Goal: Transaction & Acquisition: Download file/media

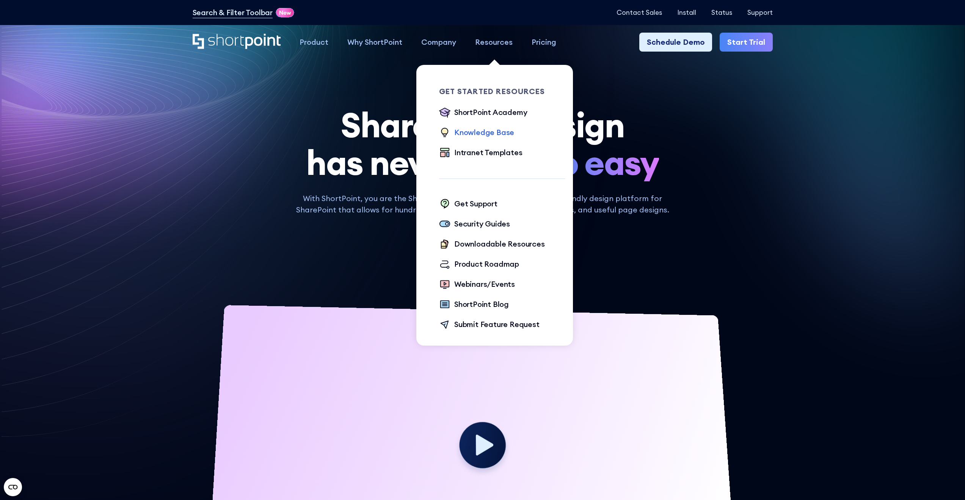
click at [495, 133] on div "Knowledge Base" at bounding box center [484, 132] width 60 height 11
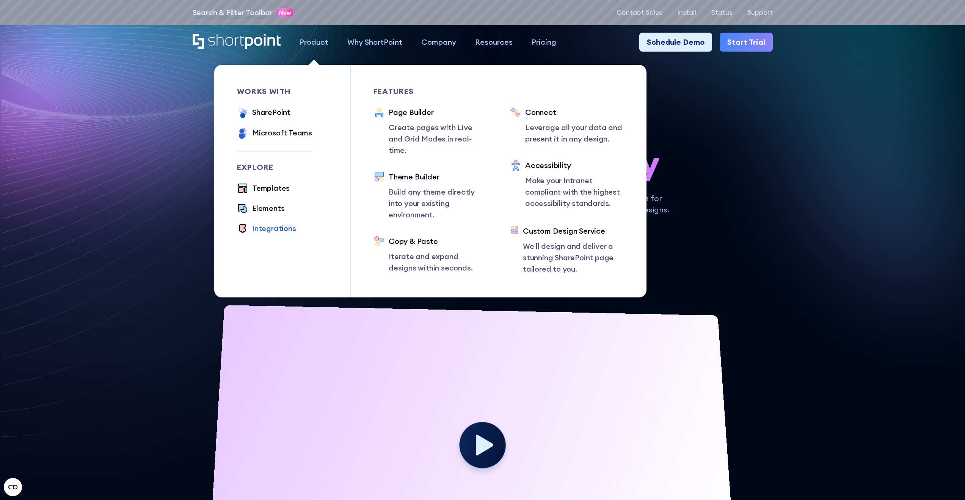
click at [279, 227] on div "Integrations" at bounding box center [274, 228] width 44 height 11
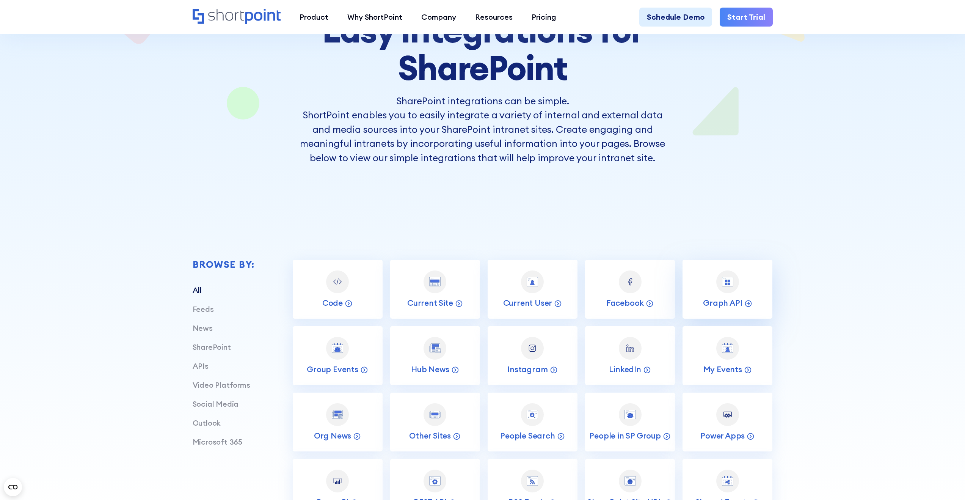
scroll to position [164, 0]
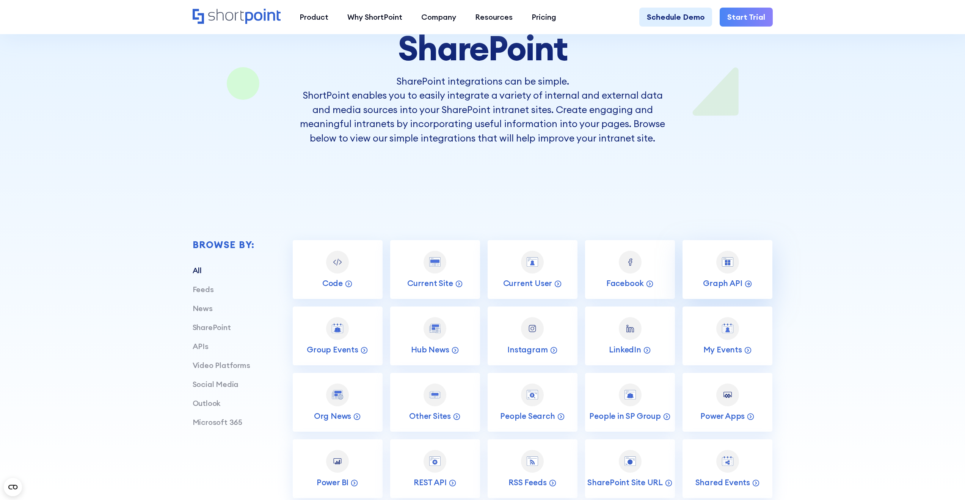
click at [720, 268] on div at bounding box center [727, 262] width 23 height 23
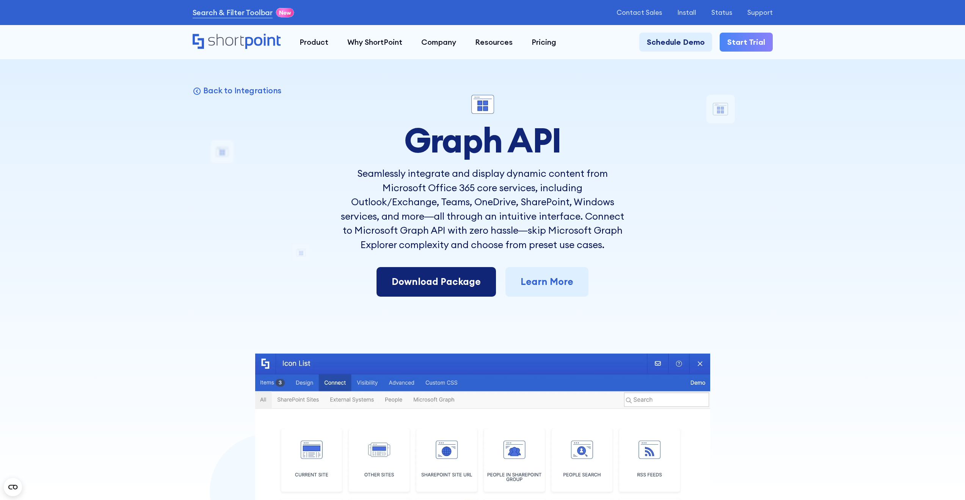
click at [430, 278] on link "Download Package" at bounding box center [435, 282] width 119 height 30
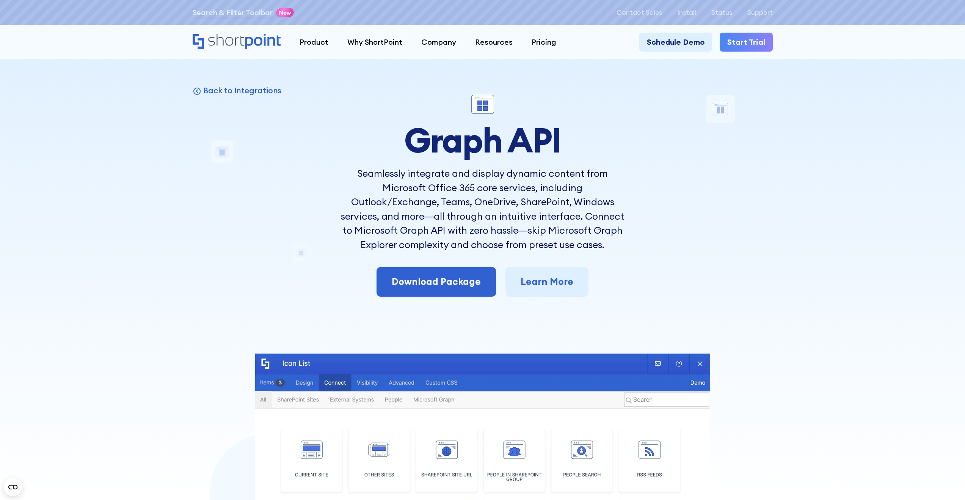
click at [713, 204] on div "Back to Integrations Graph API Seamlessly integrate and display dynamic content…" at bounding box center [483, 385] width 580 height 580
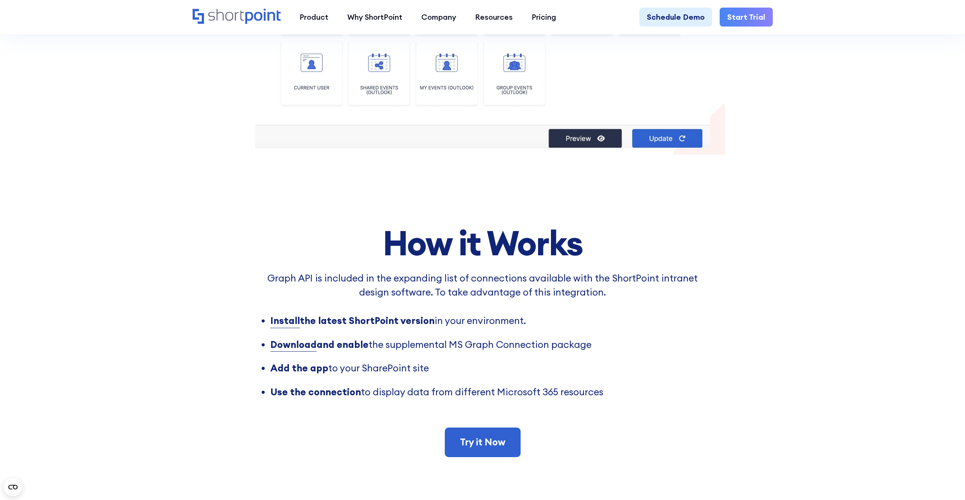
scroll to position [170, 0]
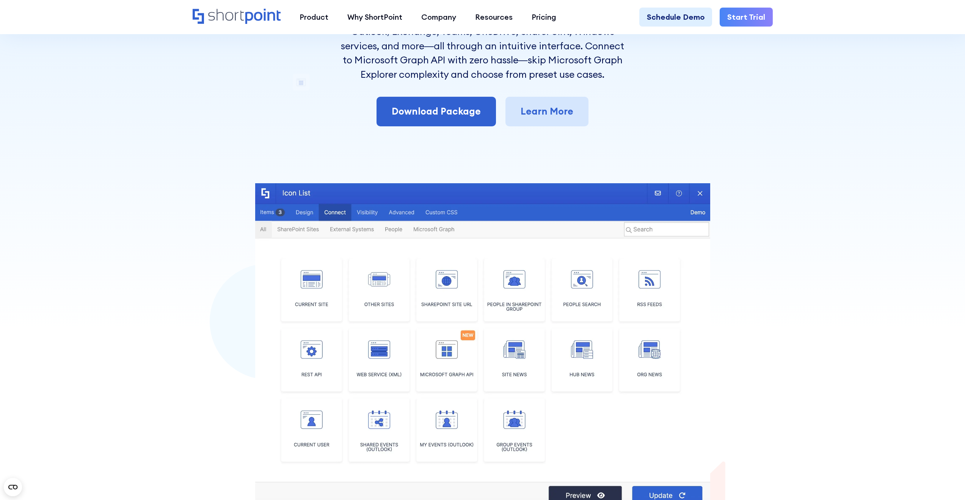
click at [572, 117] on link "Learn More" at bounding box center [546, 112] width 83 height 30
